Goal: Task Accomplishment & Management: Complete application form

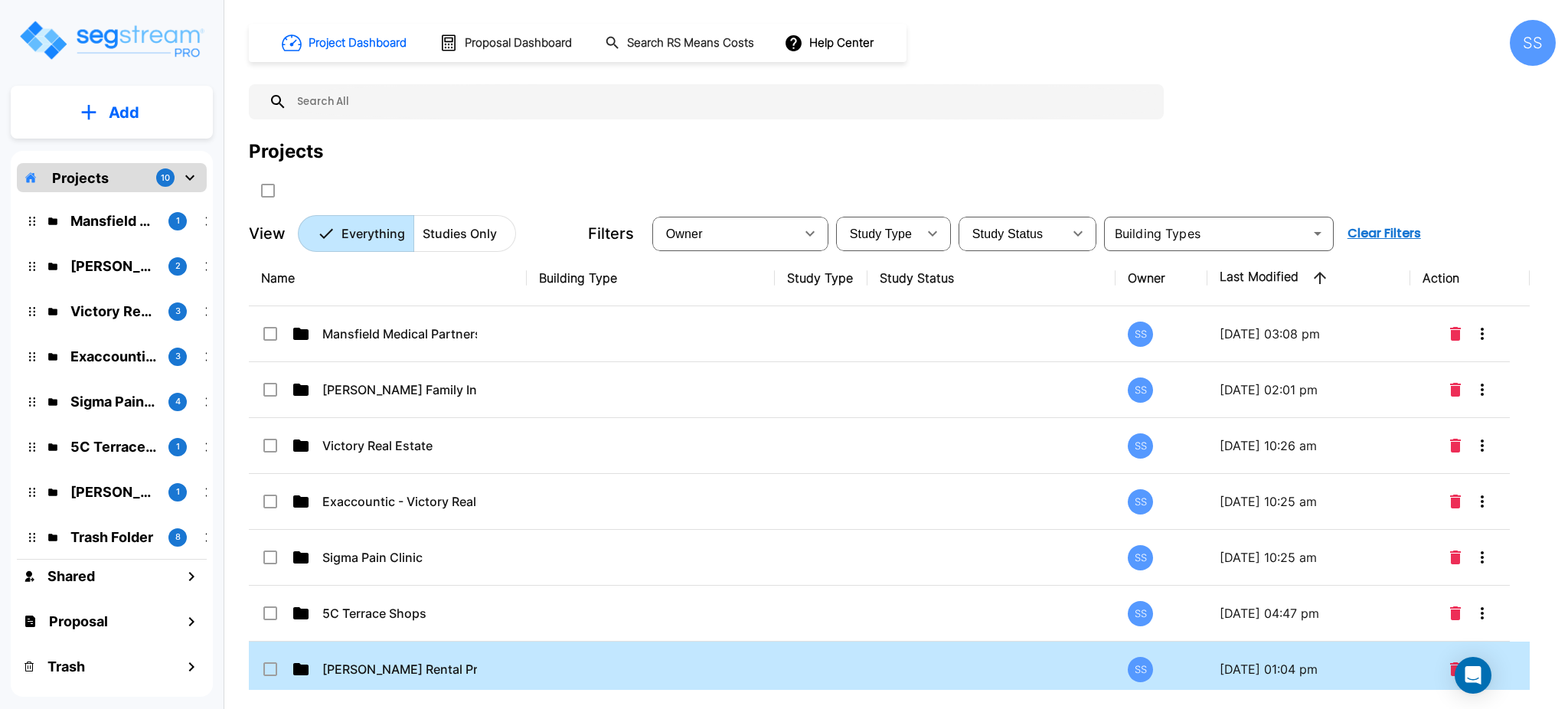
scroll to position [102, 0]
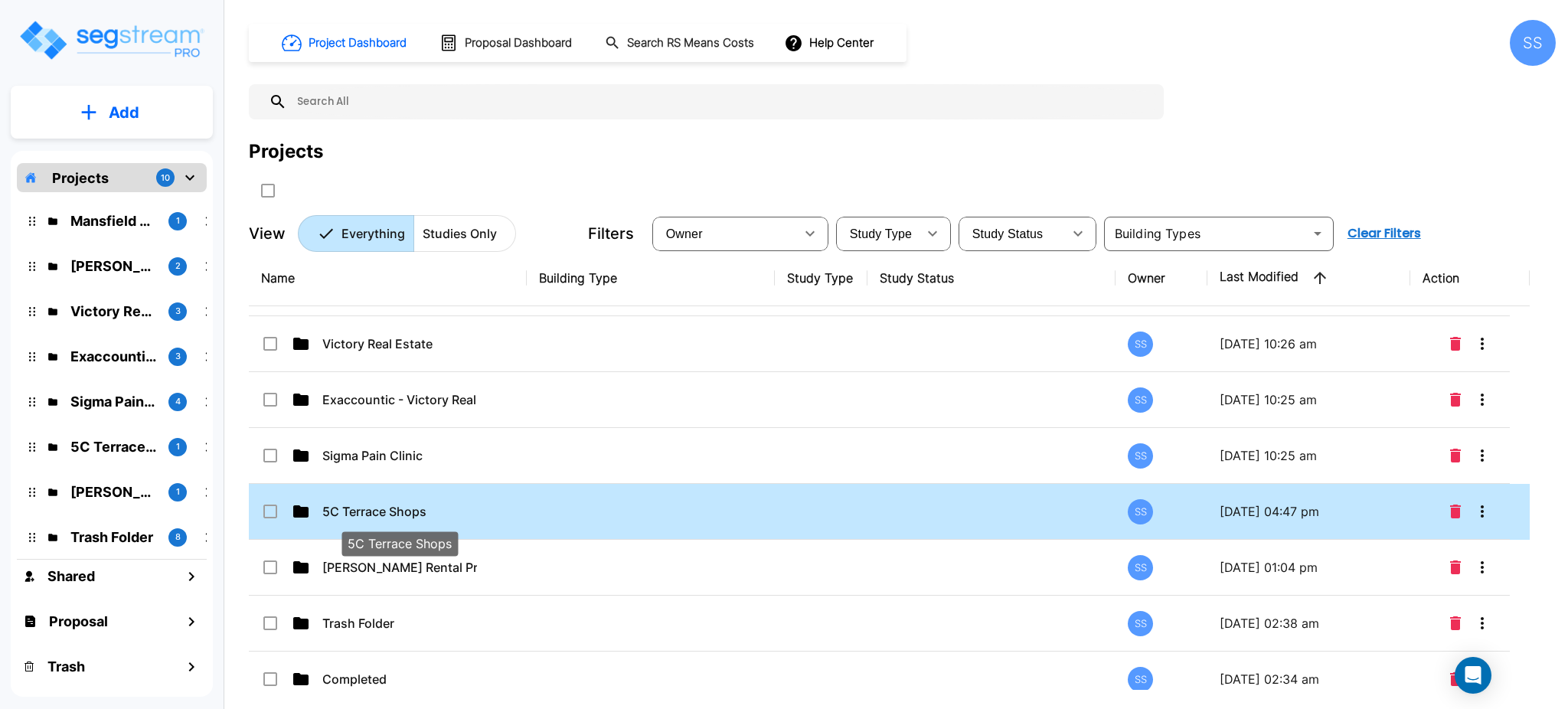
click at [424, 513] on p "5C Terrace Shops" at bounding box center [399, 511] width 155 height 18
checkbox input "true"
click at [424, 513] on p "5C Terrace Shops" at bounding box center [399, 511] width 155 height 18
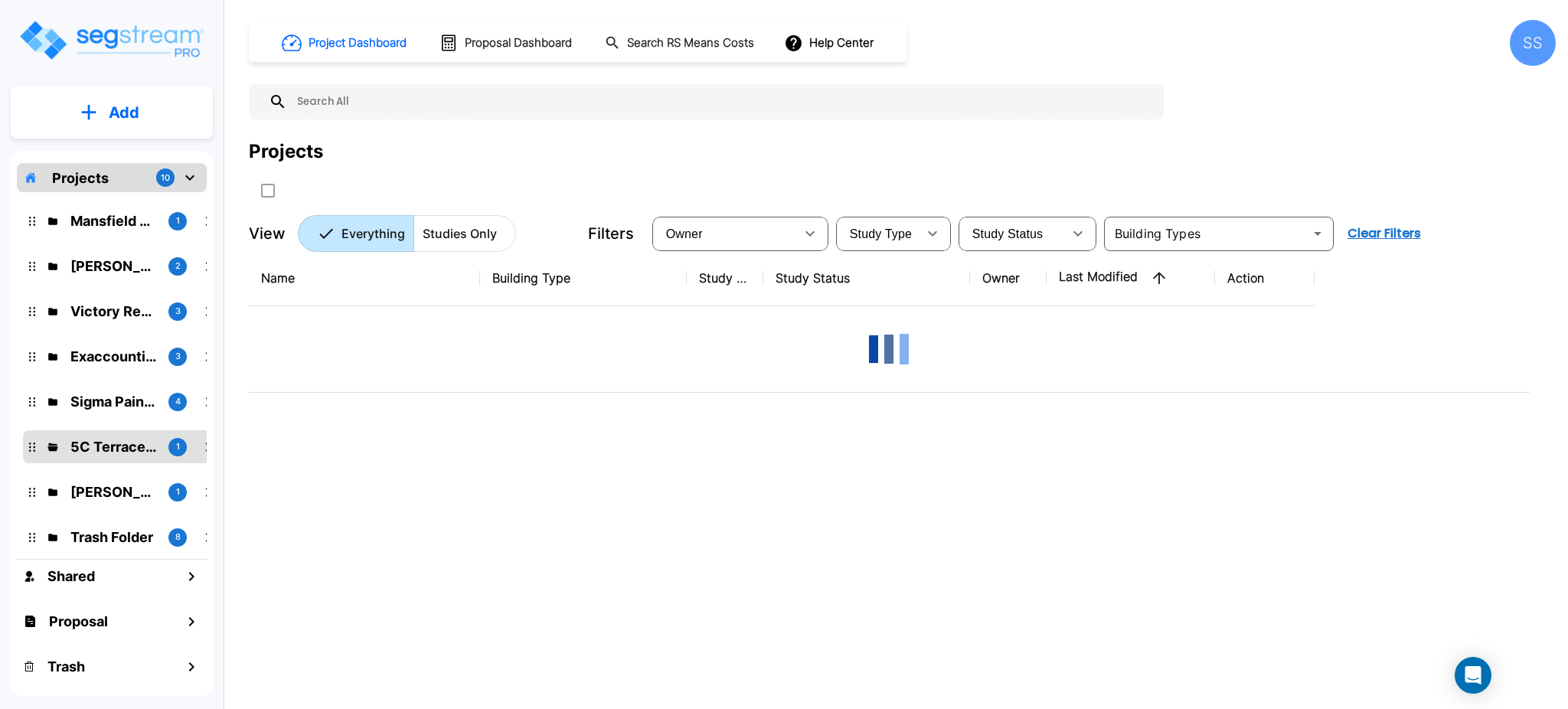
scroll to position [0, 0]
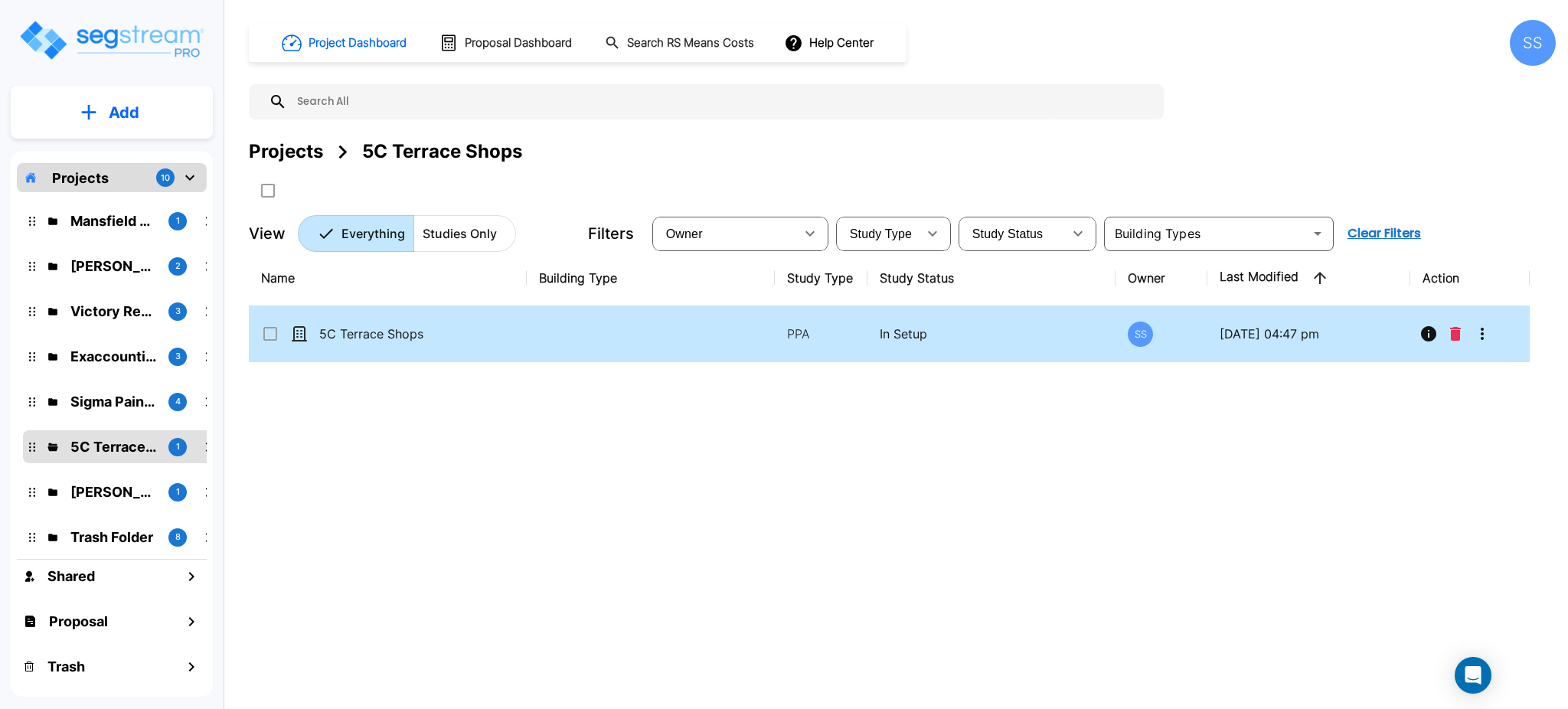
click at [333, 323] on td "5C Terrace Shops" at bounding box center [388, 335] width 278 height 56
checkbox input "true"
click at [333, 323] on td "5C Terrace Shops" at bounding box center [388, 335] width 278 height 56
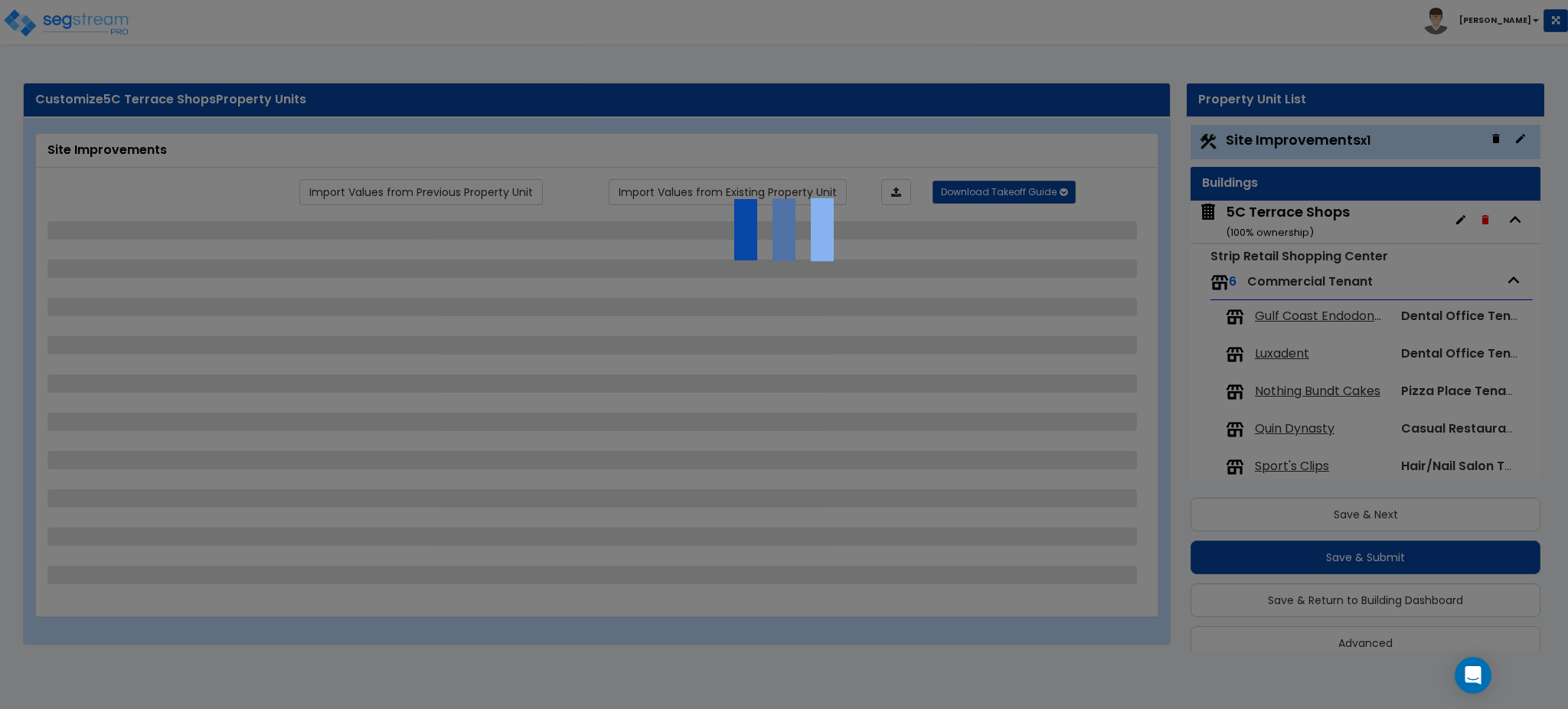
scroll to position [23, 0]
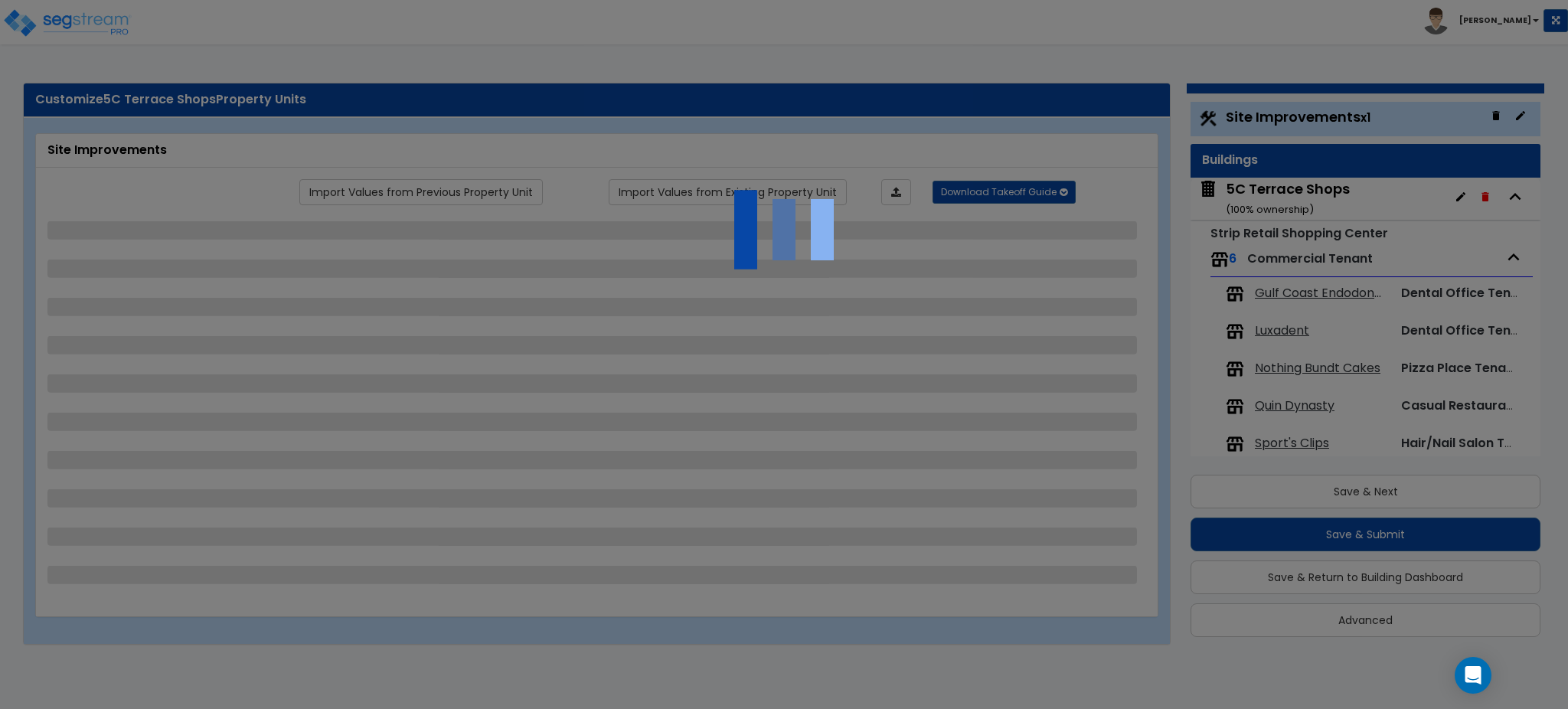
select select "2"
select select "1"
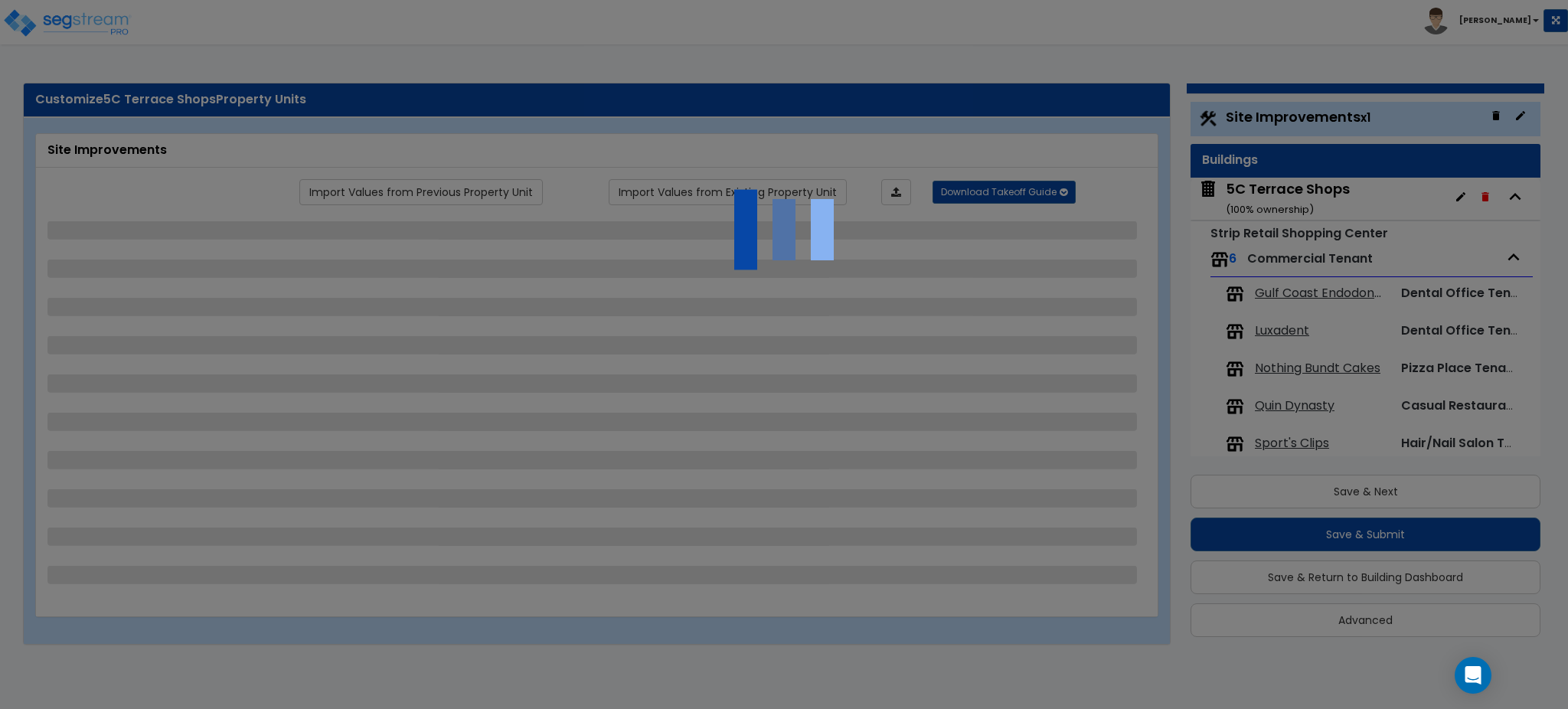
select select "1"
select select "2"
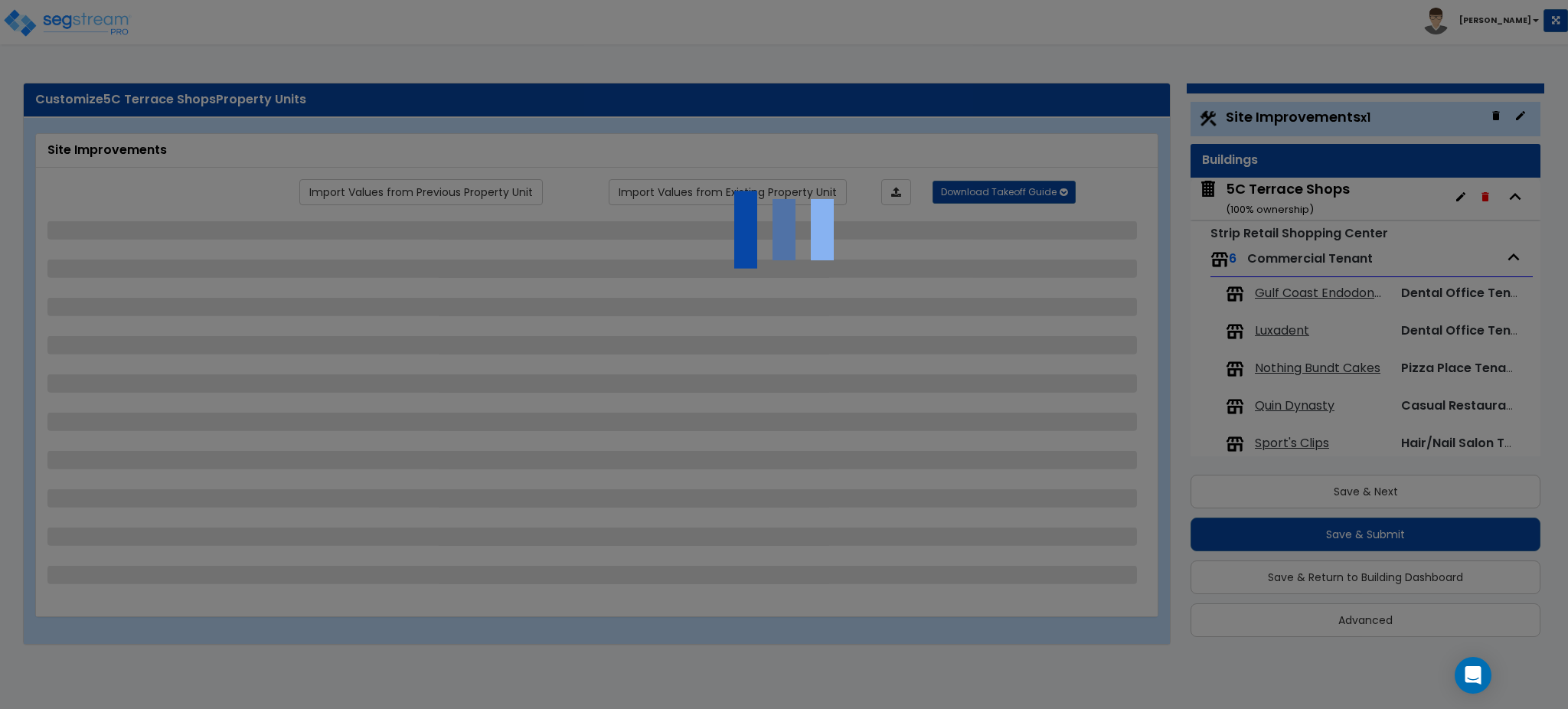
select select "2"
select select "4"
select select "1"
select select "4"
select select "2"
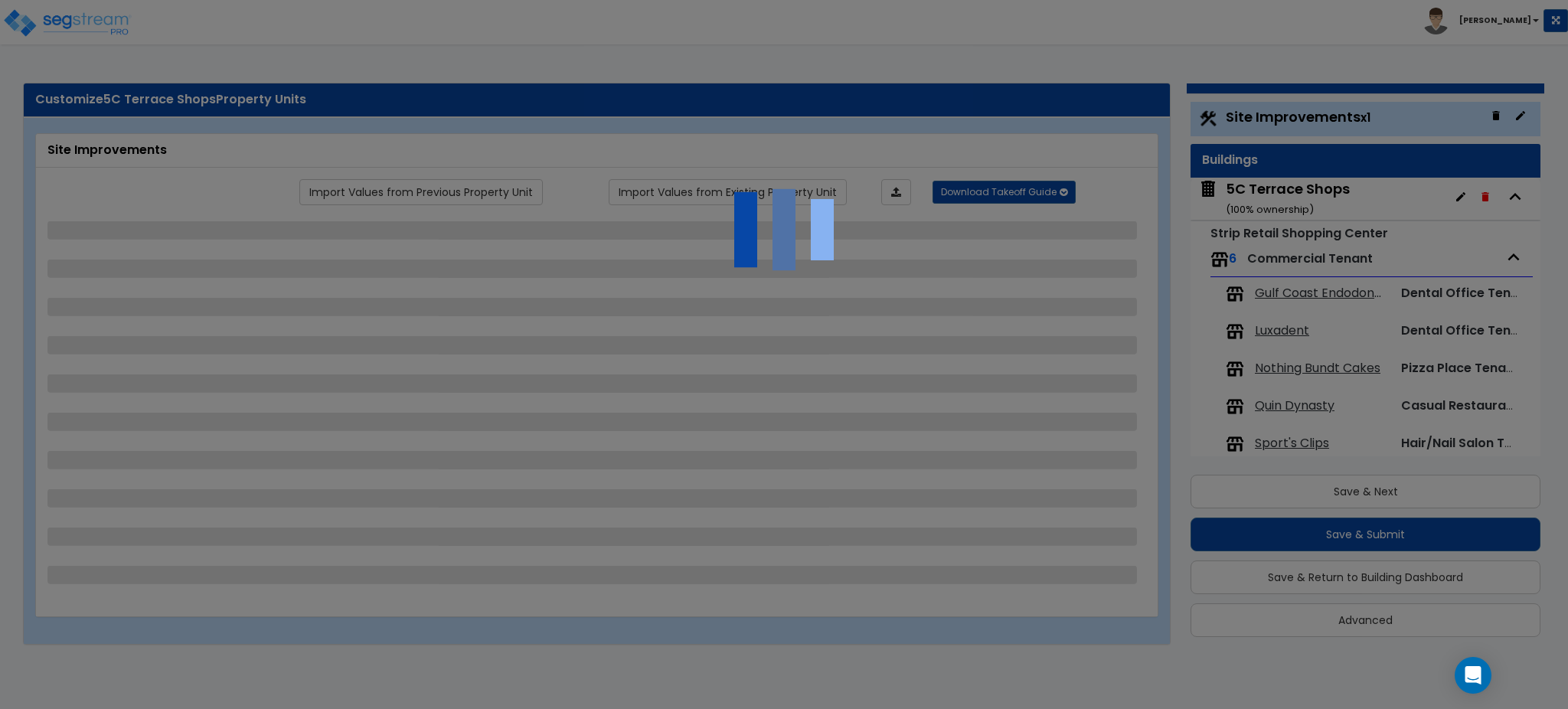
select select "2"
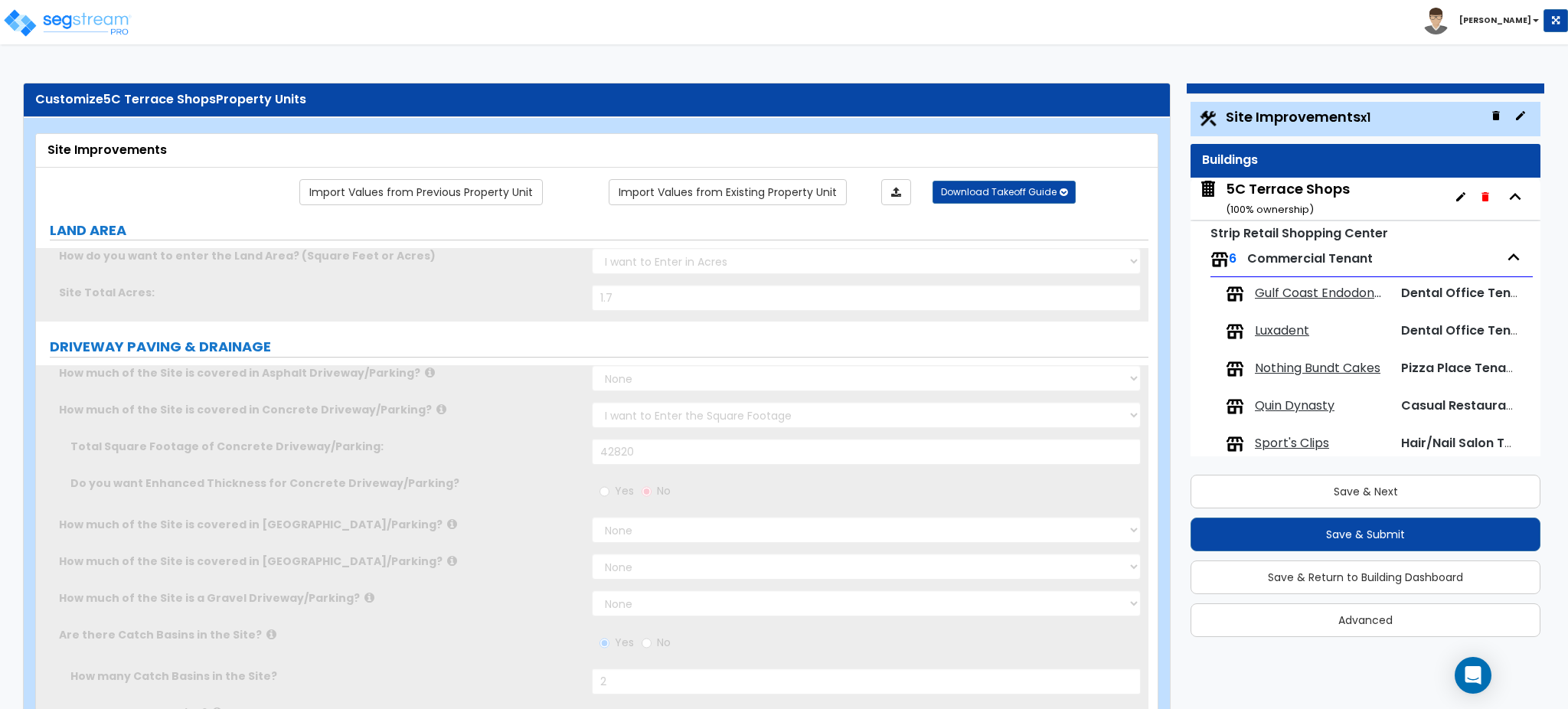
scroll to position [0, 0]
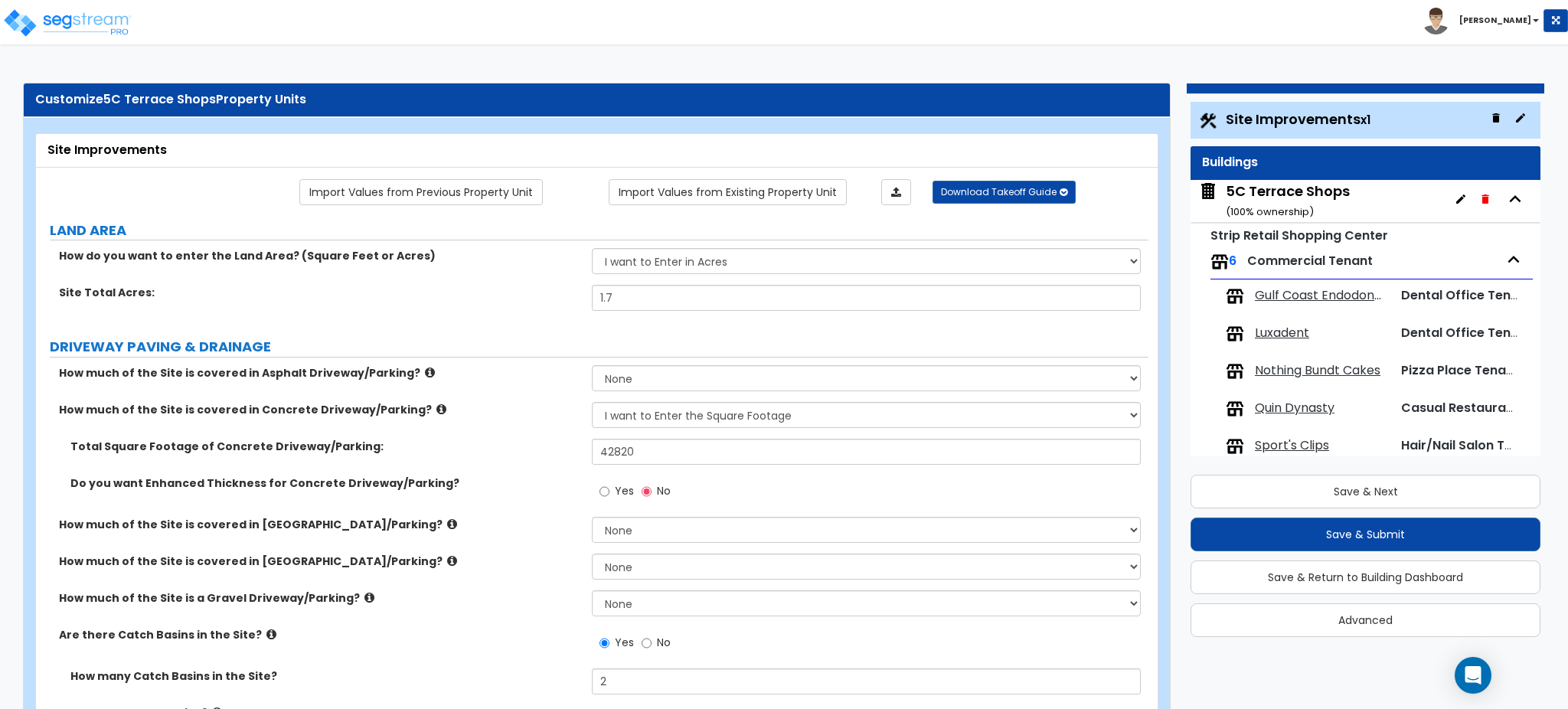
click at [476, 294] on label "Site Total Acres:" at bounding box center [320, 292] width 521 height 15
